Goal: Find specific page/section: Find specific page/section

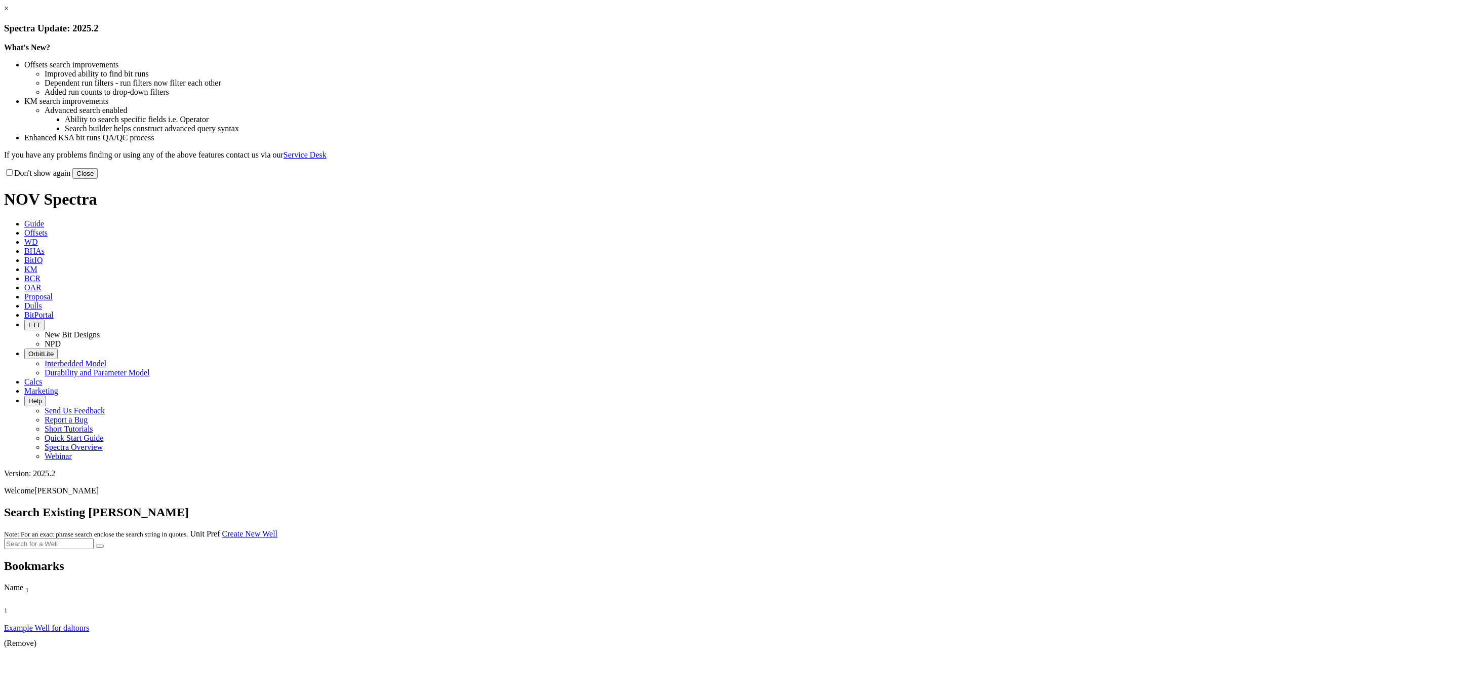
drag, startPoint x: 936, startPoint y: 279, endPoint x: 819, endPoint y: 289, distance: 117.4
click at [98, 179] on button "Close" at bounding box center [84, 173] width 25 height 11
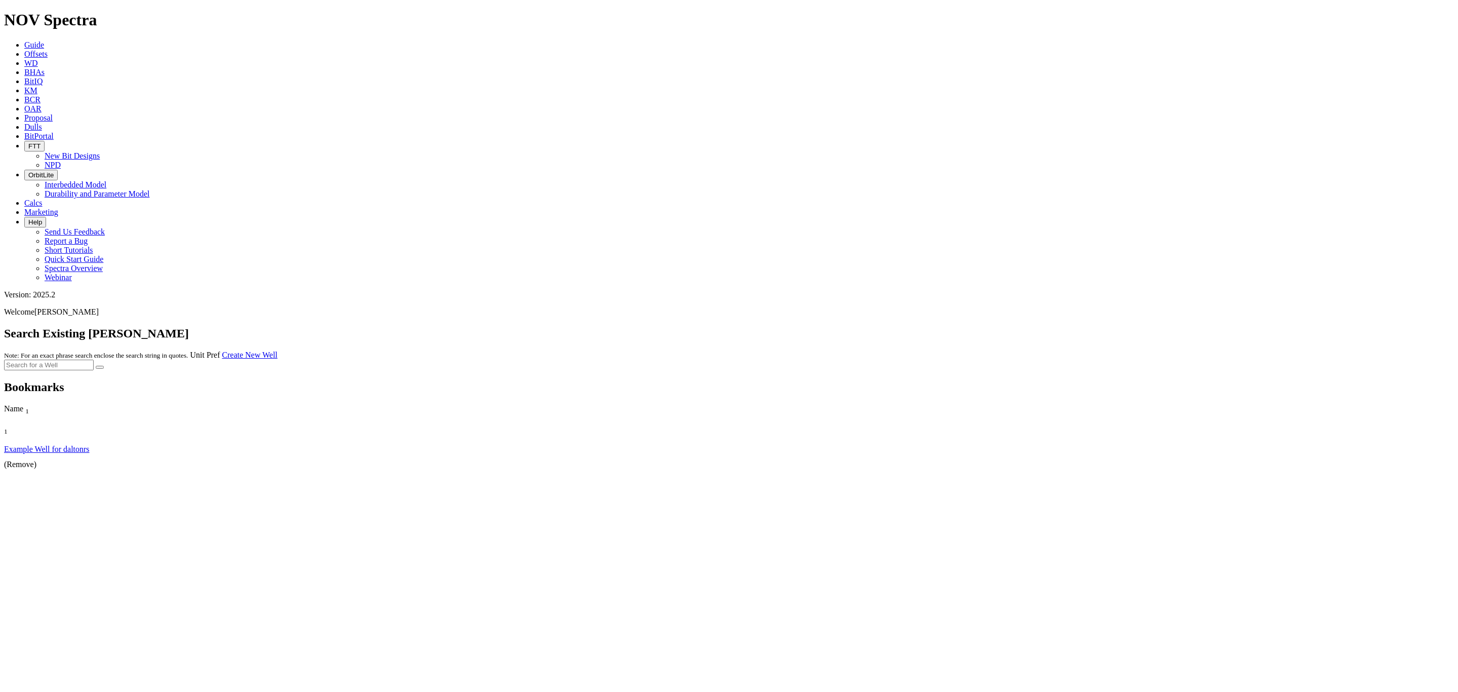
click at [48, 50] on span "Offsets" at bounding box center [35, 54] width 23 height 9
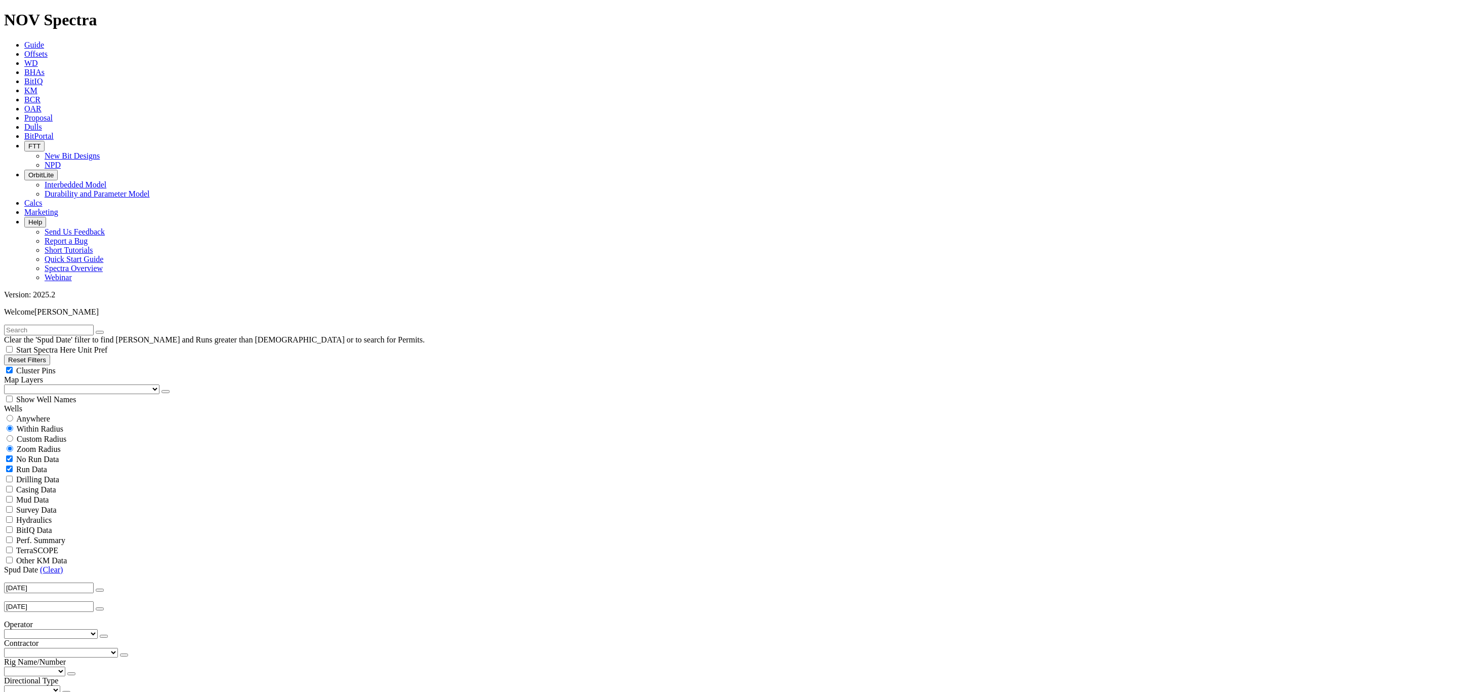
click at [94, 325] on input "text" at bounding box center [49, 330] width 90 height 11
type input "Lizzy"
click at [114, 331] on button "submit" at bounding box center [110, 332] width 8 height 3
